Goal: Task Accomplishment & Management: Manage account settings

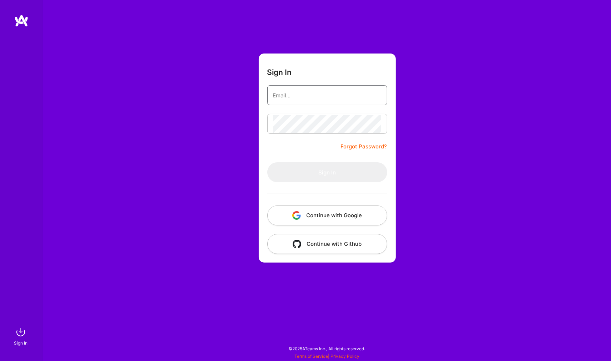
type input "[EMAIL_ADDRESS][DOMAIN_NAME]"
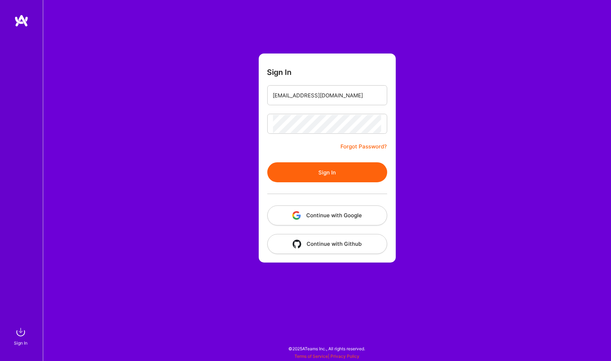
click at [317, 216] on button "Continue with Google" at bounding box center [327, 216] width 120 height 20
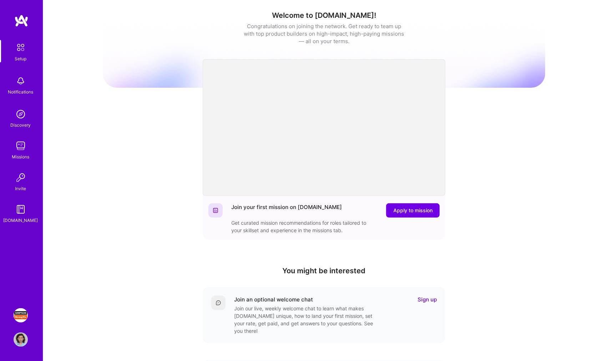
click at [23, 315] on img at bounding box center [21, 315] width 14 height 14
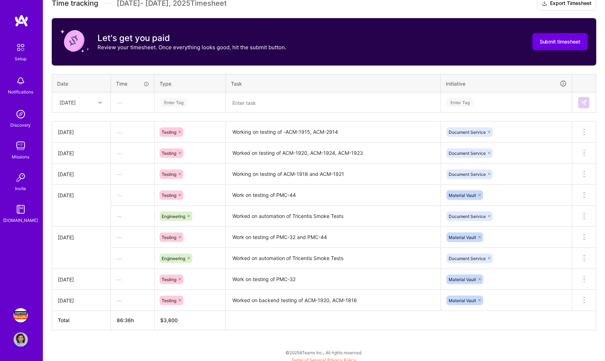
scroll to position [231, 0]
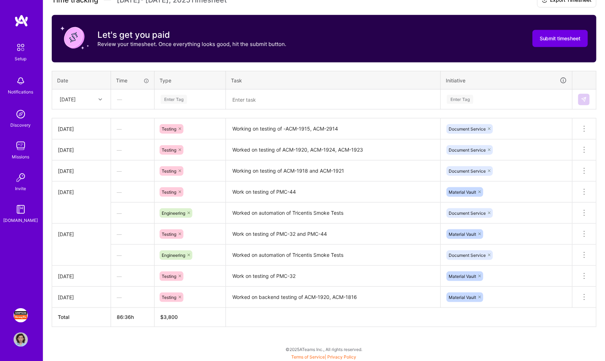
click at [99, 101] on div at bounding box center [101, 99] width 11 height 9
click at [80, 159] on div "[DATE]" at bounding box center [81, 159] width 58 height 13
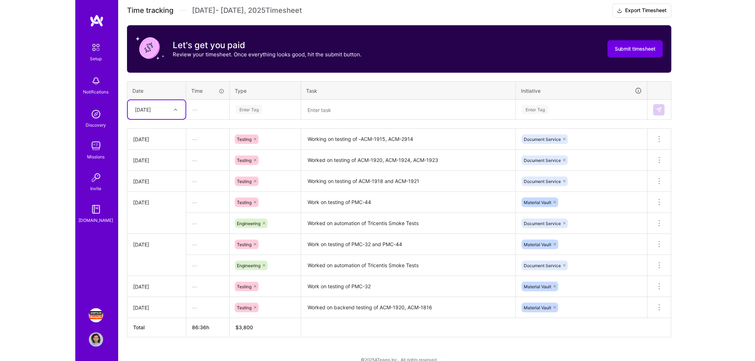
scroll to position [231, 0]
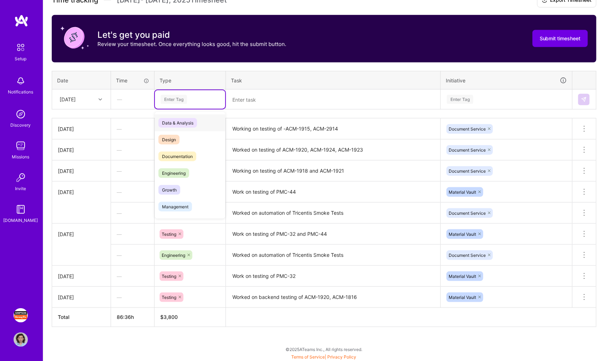
click at [196, 100] on div "Enter Tag" at bounding box center [190, 99] width 60 height 9
type input "tes"
click at [198, 122] on div "Testing" at bounding box center [190, 123] width 70 height 17
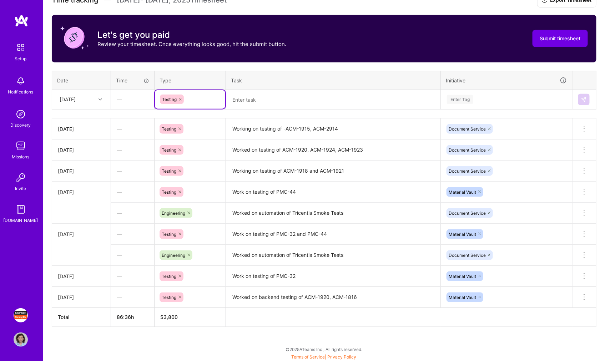
click at [286, 102] on textarea at bounding box center [333, 99] width 213 height 19
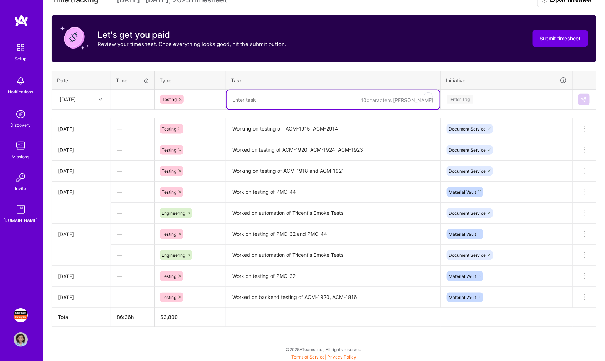
click at [252, 97] on textarea at bounding box center [333, 99] width 213 height 19
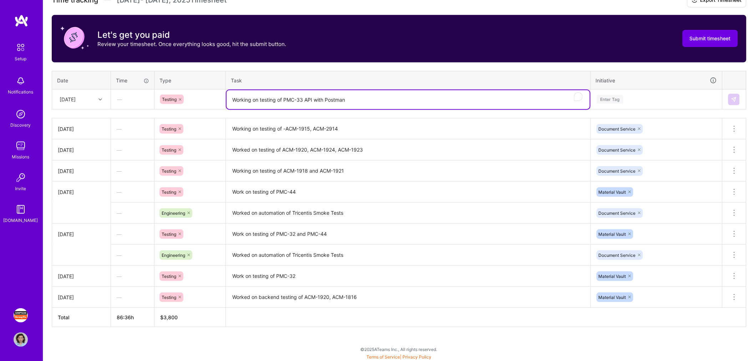
click at [314, 99] on textarea "Working on testing of PMC-33 API with Postman" at bounding box center [408, 99] width 363 height 19
type textarea "Working on testing of PMC-33 API with Postman"
click at [611, 100] on div "Enter Tag" at bounding box center [657, 99] width 121 height 9
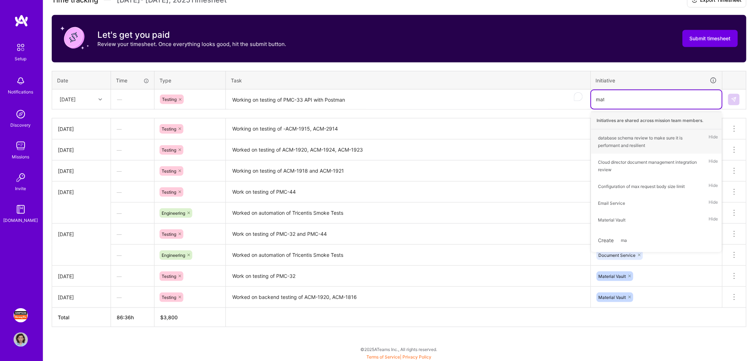
type input "mate"
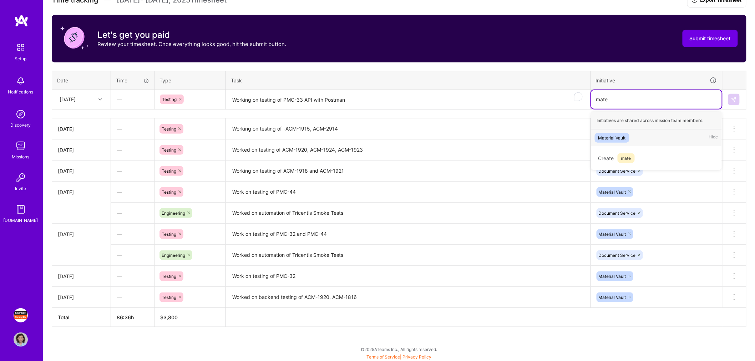
click at [611, 135] on div "Material Vault Hide" at bounding box center [657, 138] width 131 height 17
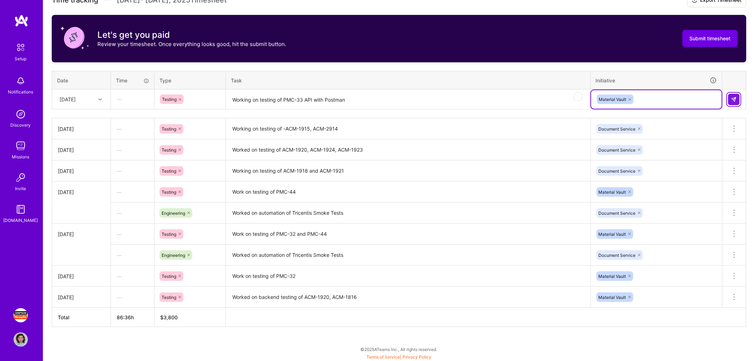
click at [611, 99] on img at bounding box center [735, 100] width 6 height 6
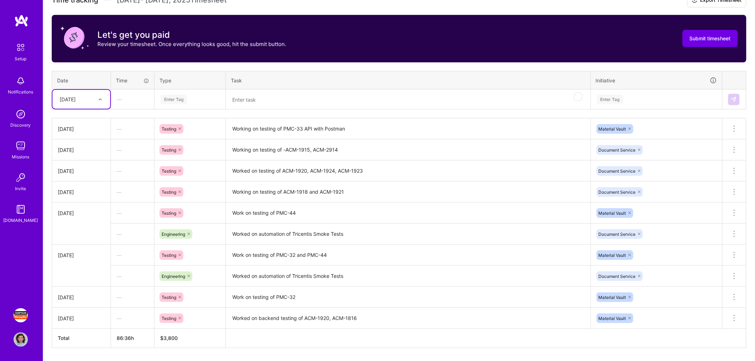
click at [99, 101] on div at bounding box center [101, 99] width 11 height 9
click at [81, 185] on div "[DATE]" at bounding box center [81, 185] width 58 height 13
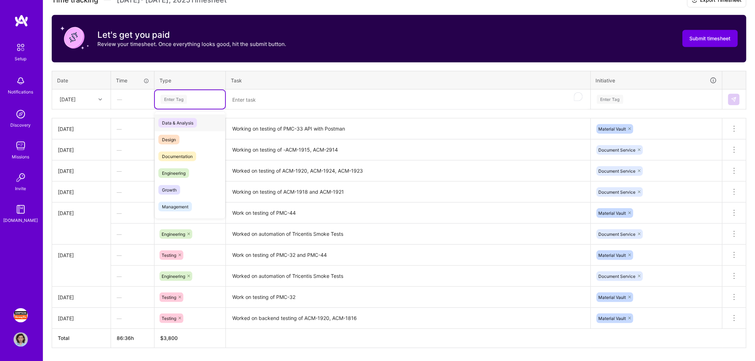
click at [206, 96] on div "Enter Tag" at bounding box center [190, 99] width 60 height 9
type input "tes"
click at [189, 122] on div "Testing" at bounding box center [190, 123] width 70 height 17
click at [252, 97] on textarea at bounding box center [408, 99] width 363 height 19
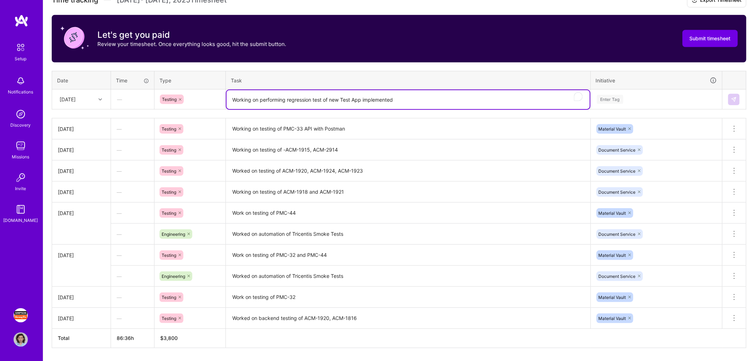
type textarea "Working on performing regression test of new Test App implemented"
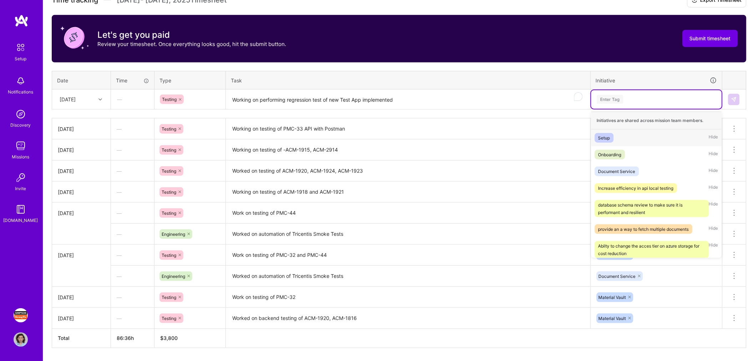
click at [611, 101] on div "Enter Tag" at bounding box center [657, 99] width 121 height 9
click at [611, 174] on div "Document Service Hide" at bounding box center [657, 171] width 131 height 17
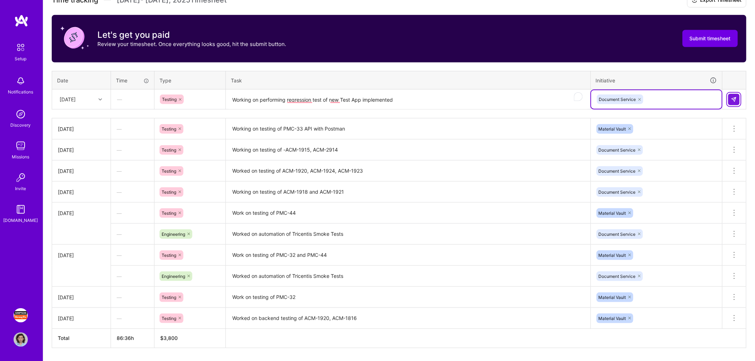
click at [611, 97] on img at bounding box center [735, 100] width 6 height 6
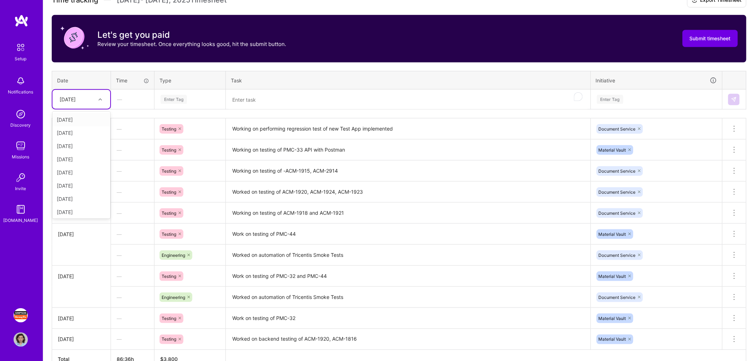
click at [99, 100] on div at bounding box center [101, 99] width 11 height 9
click at [87, 195] on div "[DATE]" at bounding box center [81, 198] width 58 height 13
click at [189, 101] on div "Enter Tag" at bounding box center [190, 99] width 60 height 9
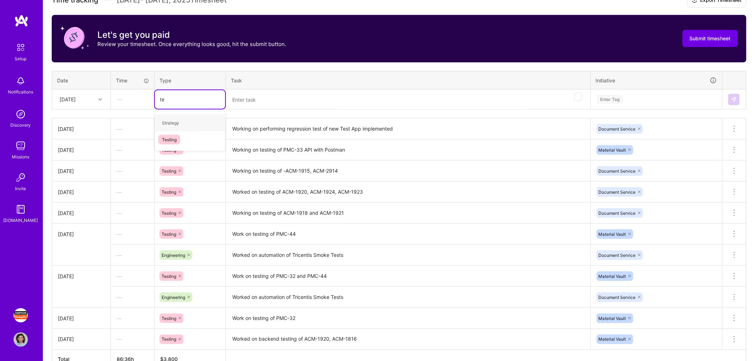
type input "tes"
click at [194, 122] on div "Testing" at bounding box center [190, 123] width 70 height 17
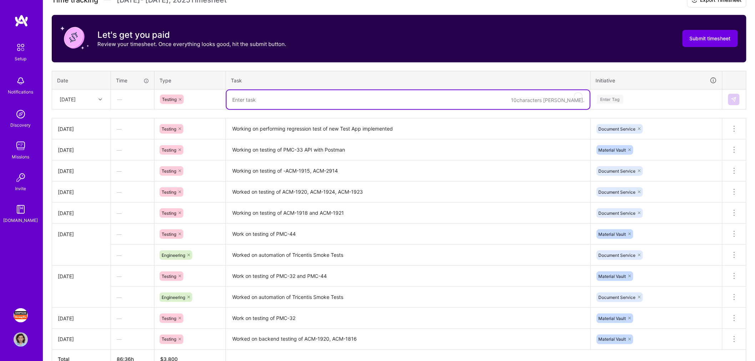
click at [270, 101] on textarea at bounding box center [408, 99] width 363 height 19
click at [181, 99] on icon at bounding box center [180, 99] width 4 height 4
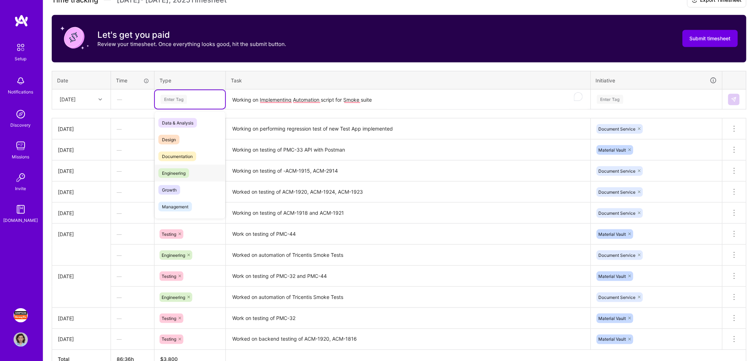
click at [179, 174] on span "Engineering" at bounding box center [174, 174] width 31 height 10
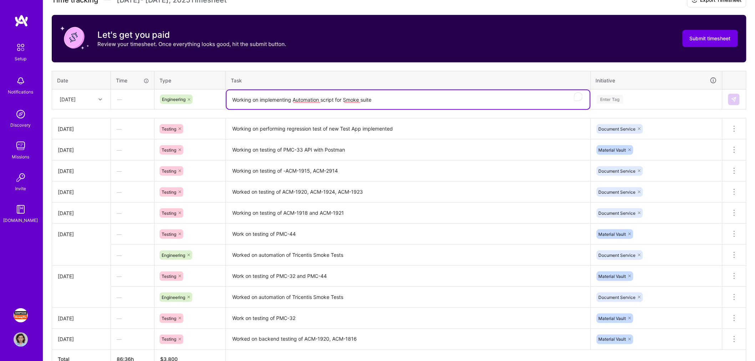
click at [335, 100] on textarea "Working on implementing Automation script for Smoke suite" at bounding box center [408, 99] width 363 height 19
type textarea "Working on implementing Automation scripts forthe Smoke suite"
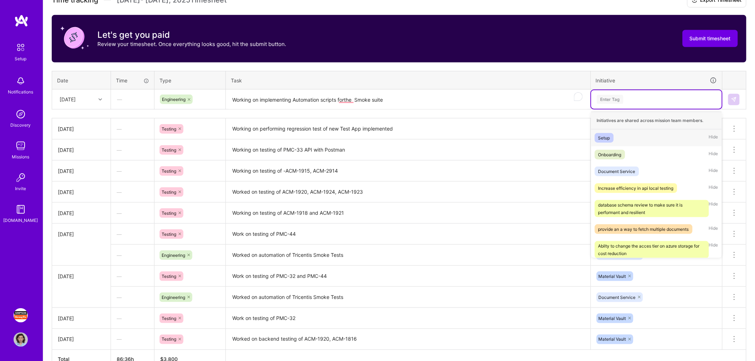
click at [611, 96] on div "Enter Tag" at bounding box center [657, 99] width 121 height 9
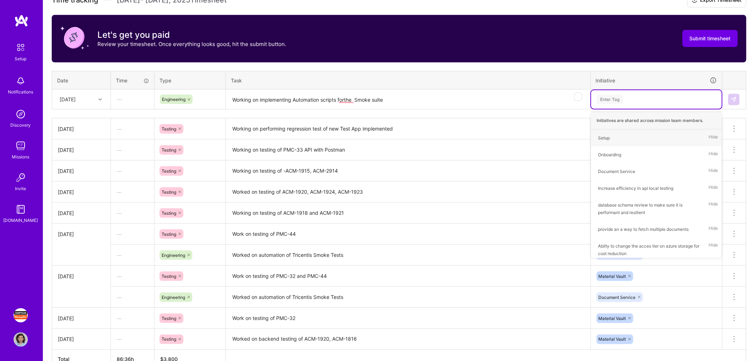
type input "d"
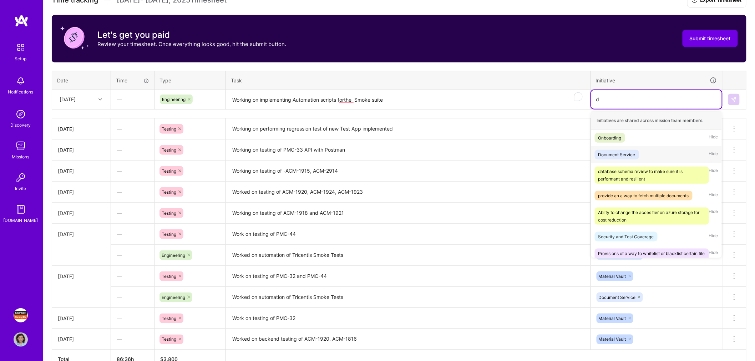
click at [611, 152] on div "Document Service Hide" at bounding box center [657, 154] width 131 height 17
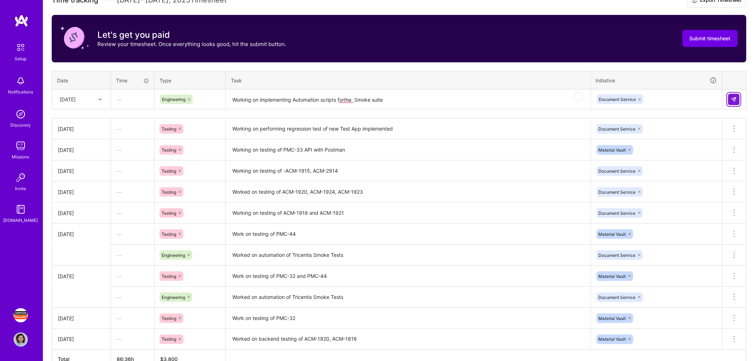
click at [611, 99] on img at bounding box center [735, 100] width 6 height 6
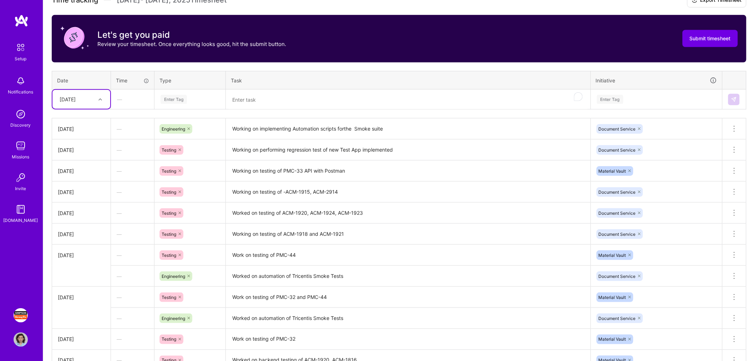
scroll to position [112, 0]
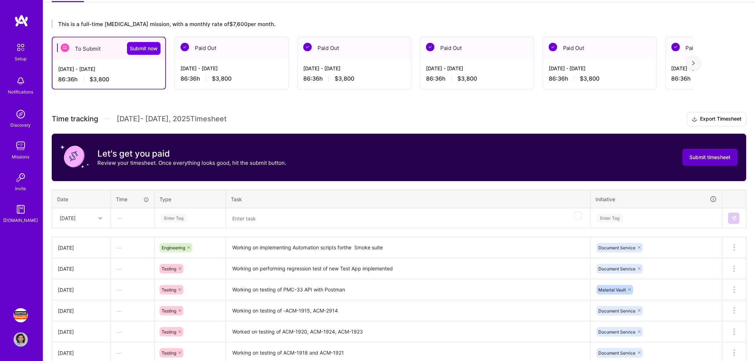
click at [611, 162] on button "Submit timesheet" at bounding box center [710, 157] width 55 height 17
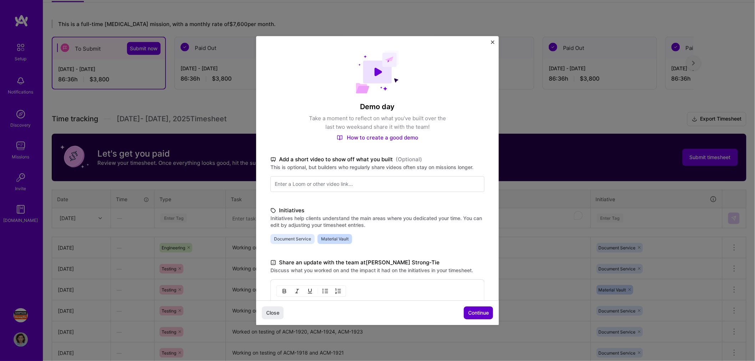
click at [481, 311] on span "Continue" at bounding box center [478, 313] width 21 height 7
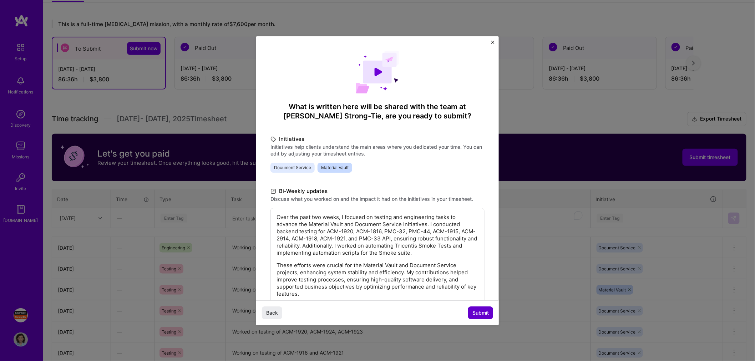
click at [478, 314] on span "Submit" at bounding box center [481, 313] width 16 height 7
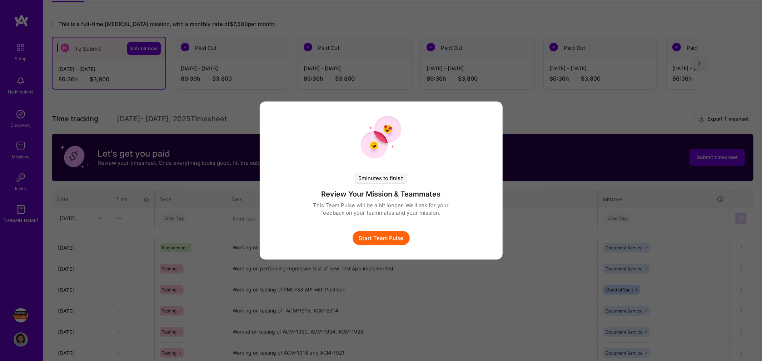
click at [395, 240] on button "Start Team Pulse" at bounding box center [380, 238] width 57 height 14
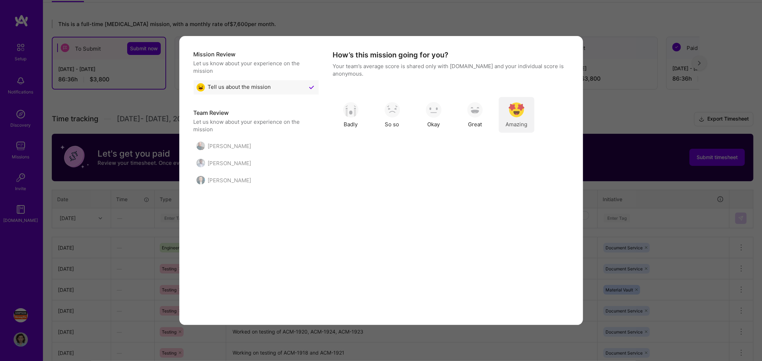
click at [509, 116] on img "modal" at bounding box center [516, 110] width 16 height 16
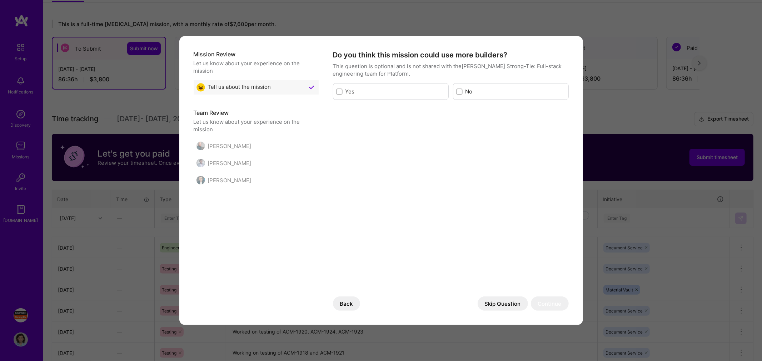
click at [498, 307] on button "Skip Question" at bounding box center [502, 304] width 50 height 14
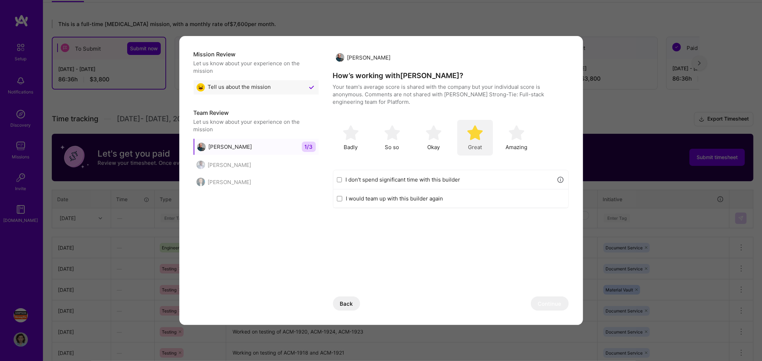
click at [474, 147] on span "Great" at bounding box center [475, 147] width 14 height 7
click at [554, 305] on button "Continue" at bounding box center [550, 304] width 38 height 14
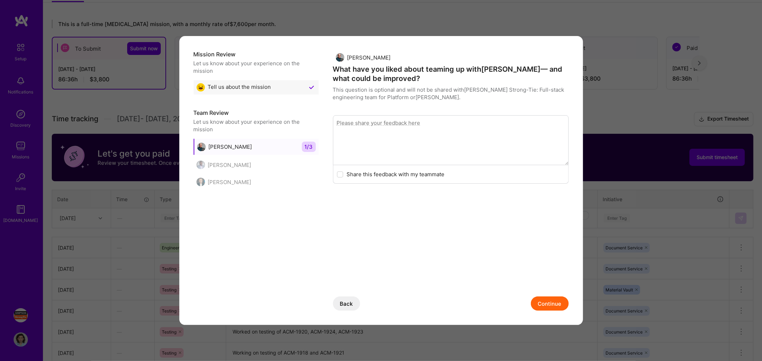
click at [402, 134] on textarea "modal" at bounding box center [451, 140] width 236 height 50
drag, startPoint x: 519, startPoint y: 124, endPoint x: 318, endPoint y: 130, distance: 200.7
click at [318, 130] on div "Mission Review Let us know about your experience on the mission Tell us about t…" at bounding box center [381, 180] width 375 height 261
type textarea "He is a proactive member of the team and always willing to help to QA"
click at [542, 301] on button "Continue" at bounding box center [550, 304] width 38 height 14
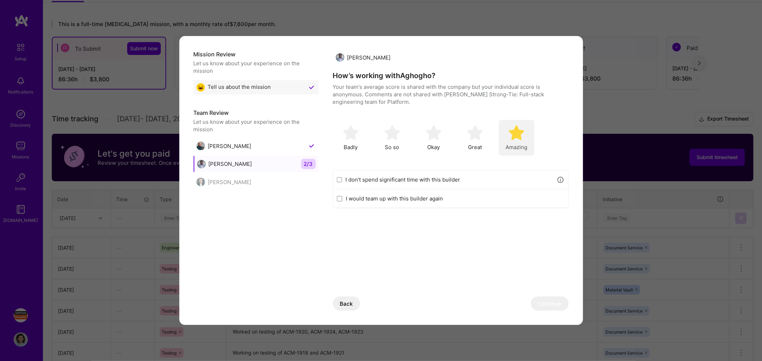
click at [516, 145] on span "Amazing" at bounding box center [516, 147] width 22 height 7
click at [514, 145] on span "Amazing" at bounding box center [516, 147] width 22 height 7
click at [547, 305] on button "Continue" at bounding box center [550, 304] width 38 height 14
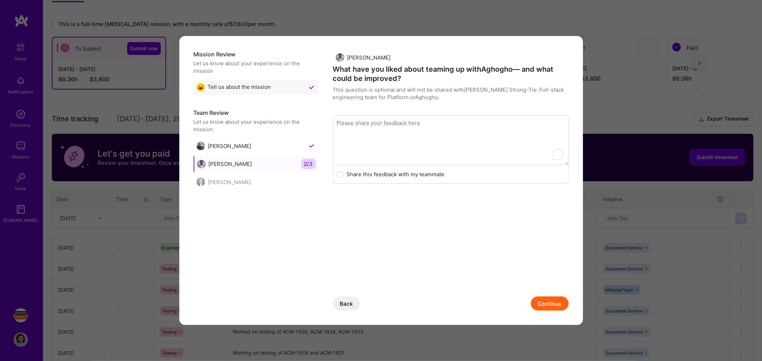
click at [384, 129] on textarea "modal" at bounding box center [451, 140] width 236 height 50
paste textarea "He is a proactive member of the team and always willing to help to QA"
drag, startPoint x: 516, startPoint y: 123, endPoint x: 283, endPoint y: 129, distance: 233.2
click at [283, 129] on div "Mission Review Let us know about your experience on the mission Tell us about t…" at bounding box center [381, 180] width 375 height 261
type textarea "A"
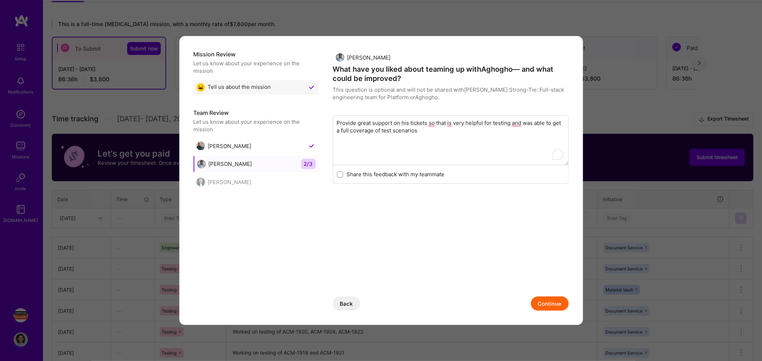
click at [522, 123] on textarea "Provide great support on his tickets so that is very helpful for testing and wa…" at bounding box center [451, 140] width 236 height 50
type textarea "Provide great support on his tickets so that is very helpful for testing and wa…"
click at [547, 302] on button "Continue" at bounding box center [550, 304] width 38 height 14
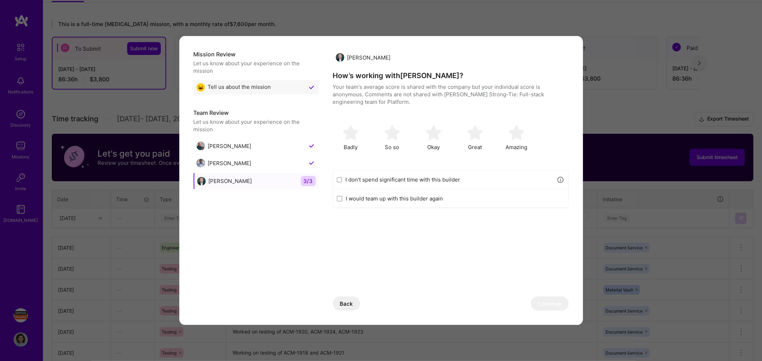
click at [340, 179] on input "I don’t spend significant time with this builder" at bounding box center [339, 180] width 5 height 6
checkbox input "true"
click at [340, 199] on input "I would team up with this builder again" at bounding box center [339, 199] width 5 height 6
checkbox input "true"
click at [339, 177] on input "I don’t spend significant time with this builder" at bounding box center [339, 180] width 5 height 6
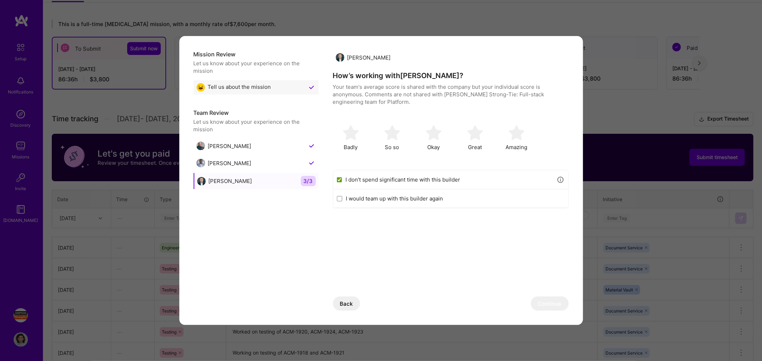
checkbox input "true"
checkbox input "false"
click at [520, 137] on img "modal" at bounding box center [516, 133] width 16 height 16
click at [553, 302] on button "Continue" at bounding box center [550, 304] width 38 height 14
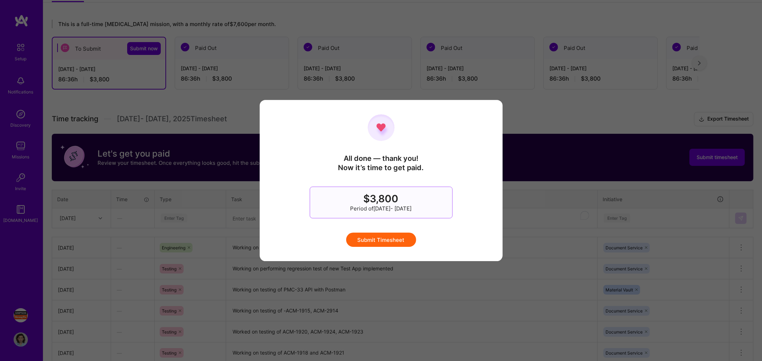
click at [394, 240] on button "Submit Timesheet" at bounding box center [381, 240] width 70 height 14
